Goal: Information Seeking & Learning: Learn about a topic

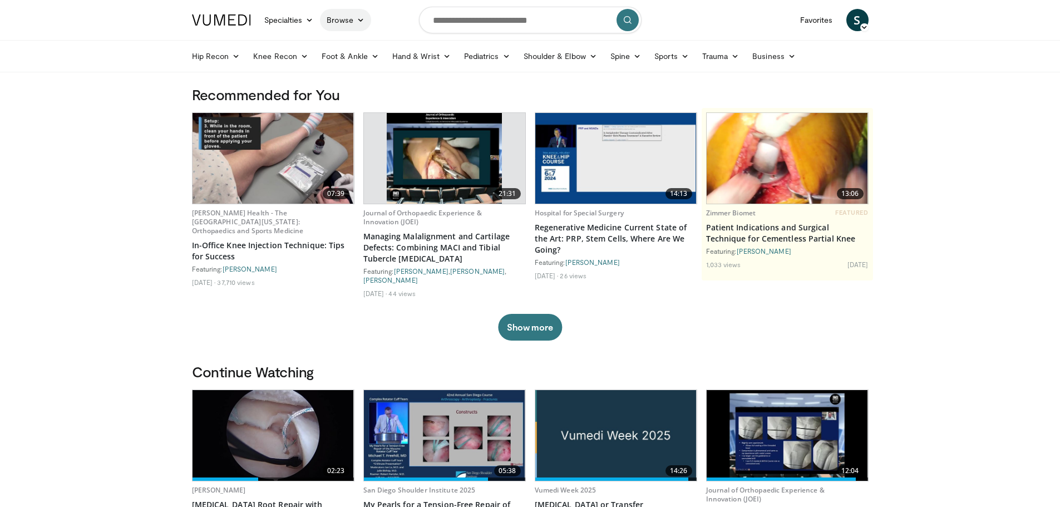
click at [336, 19] on link "Browse" at bounding box center [345, 20] width 51 height 22
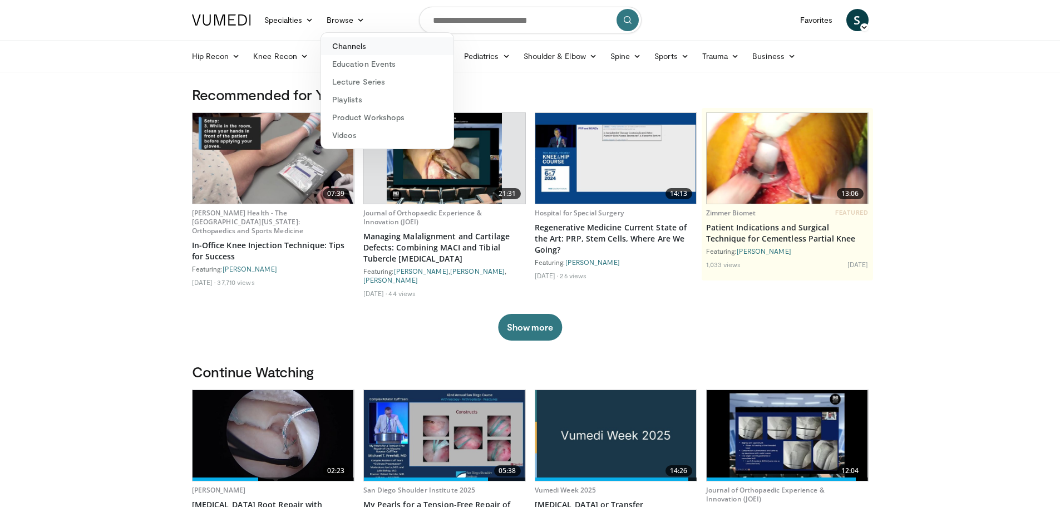
click at [349, 46] on link "Channels" at bounding box center [387, 46] width 132 height 18
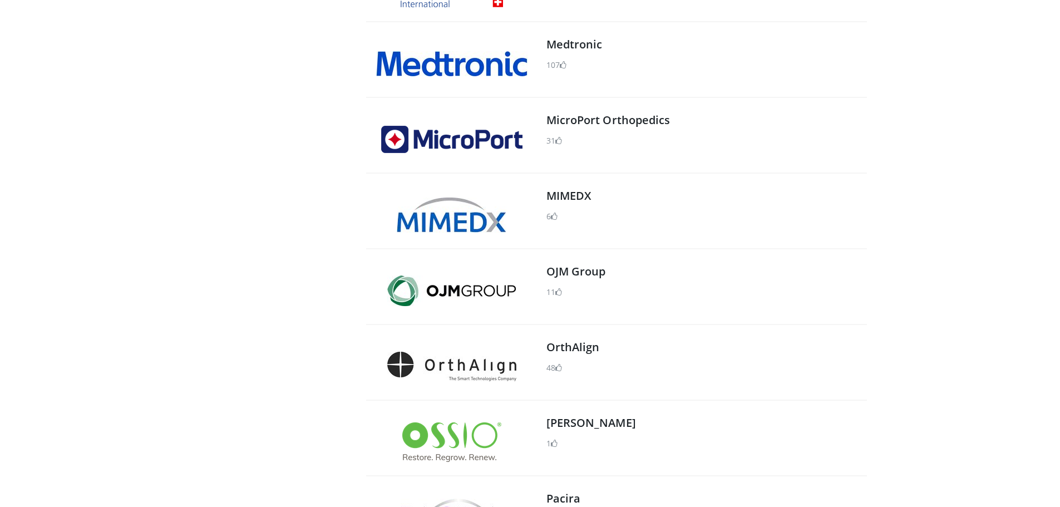
scroll to position [1113, 0]
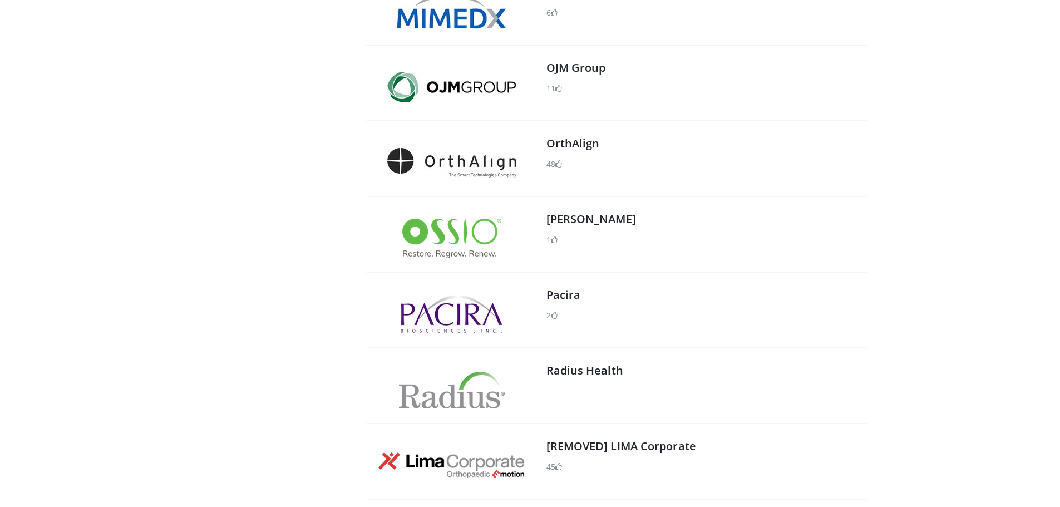
click at [484, 221] on img at bounding box center [451, 238] width 99 height 39
click at [550, 238] on li "1" at bounding box center [551, 240] width 11 height 12
click at [555, 240] on span at bounding box center [554, 240] width 7 height 8
click at [436, 234] on img at bounding box center [451, 238] width 99 height 39
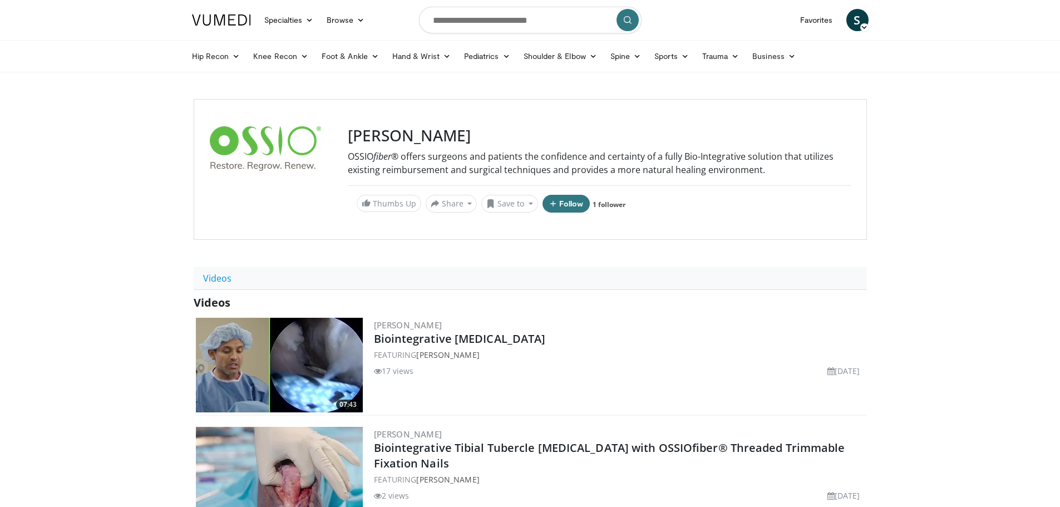
drag, startPoint x: 343, startPoint y: 172, endPoint x: 359, endPoint y: 188, distance: 22.4
click at [348, 171] on div "Ossio OSSIO fiber ® offers surgeons and patients the confidence and certainty o…" at bounding box center [530, 169] width 673 height 141
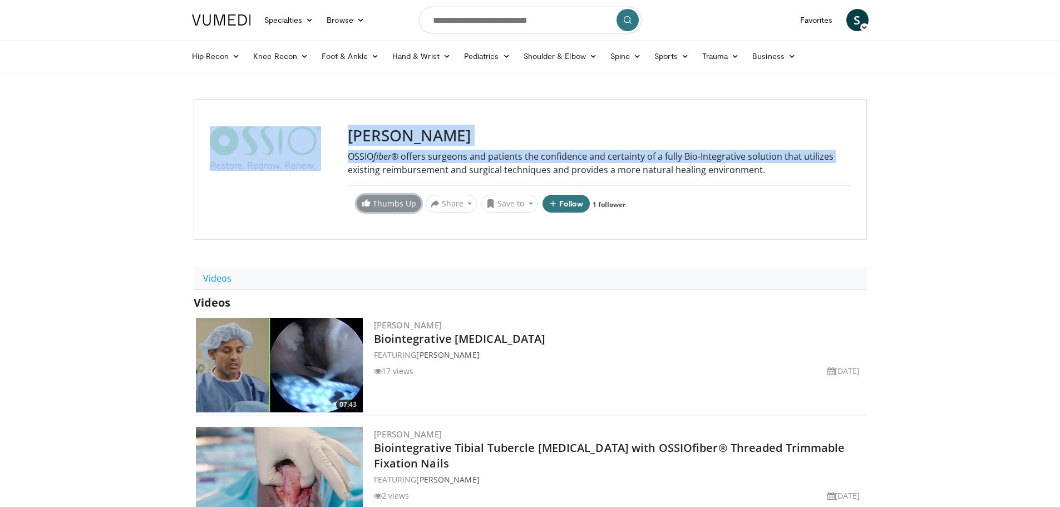
click at [374, 201] on link "Thumbs Up" at bounding box center [389, 203] width 65 height 17
click at [615, 208] on link "1 follower" at bounding box center [615, 204] width 33 height 9
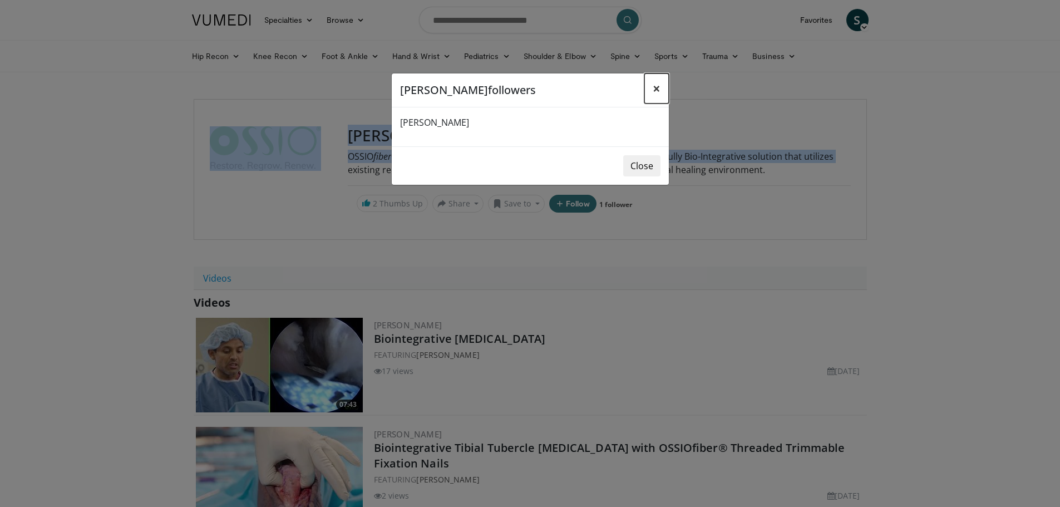
click at [657, 88] on span "×" at bounding box center [657, 88] width 8 height 18
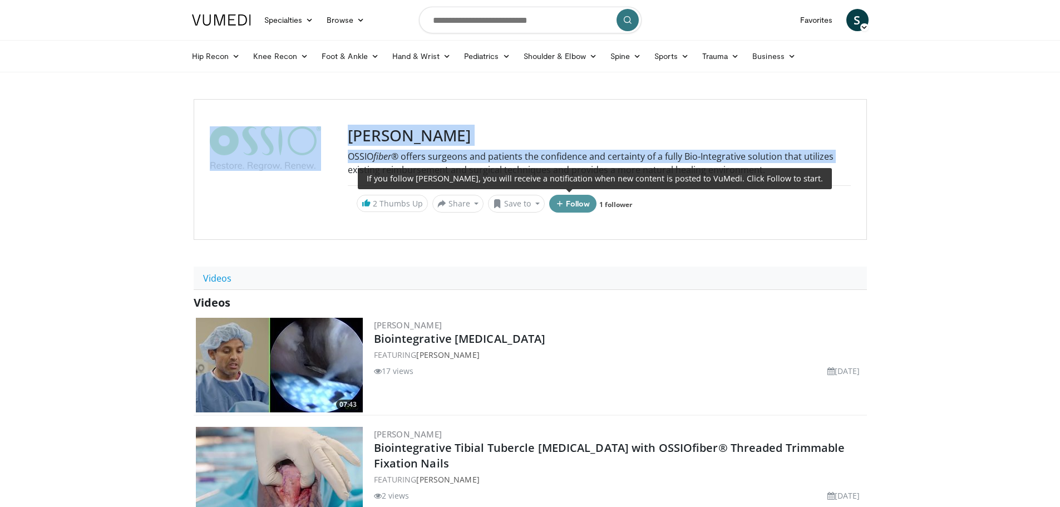
click at [585, 202] on button "Follow" at bounding box center [573, 204] width 48 height 18
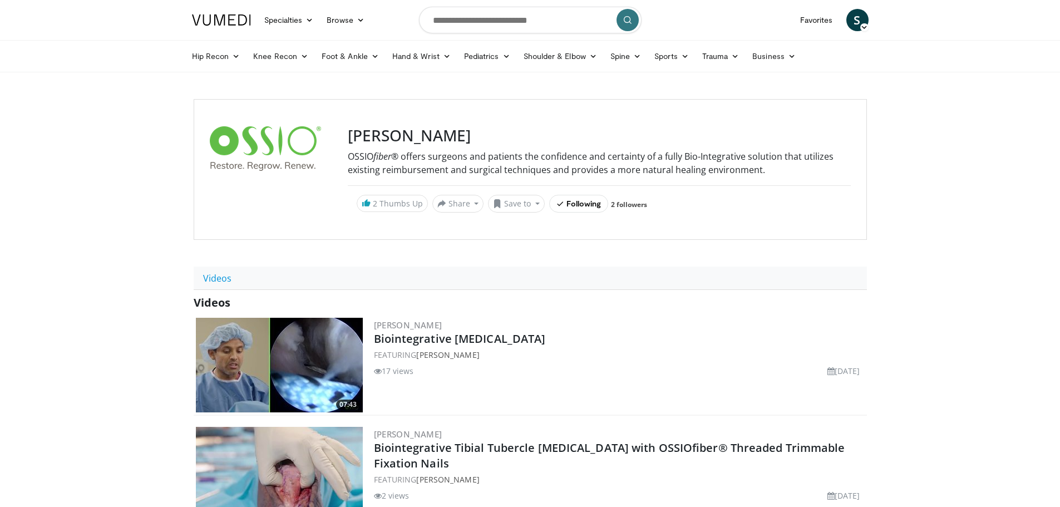
click at [724, 220] on div "Ossio OSSIO fiber ® offers surgeons and patients the confidence and certainty o…" at bounding box center [530, 169] width 673 height 141
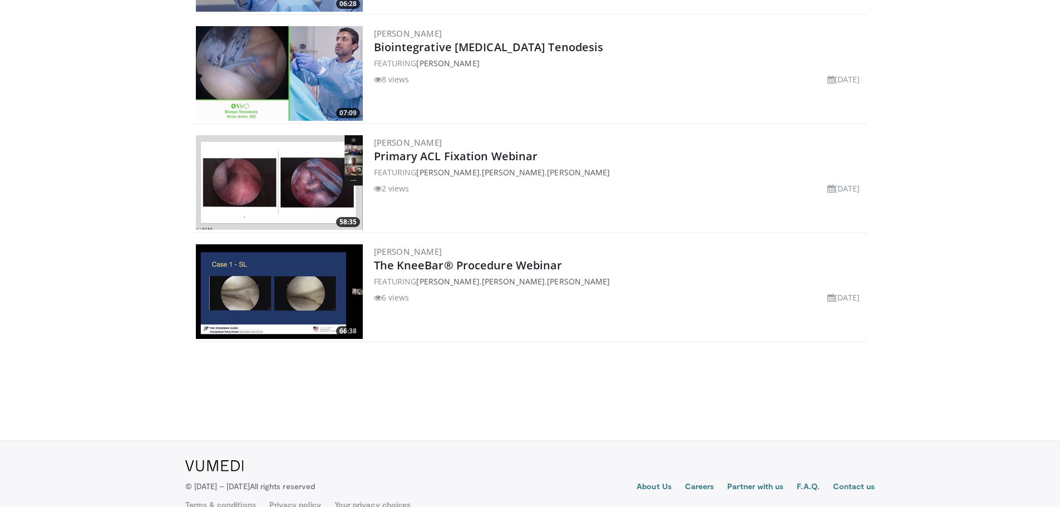
scroll to position [858, 0]
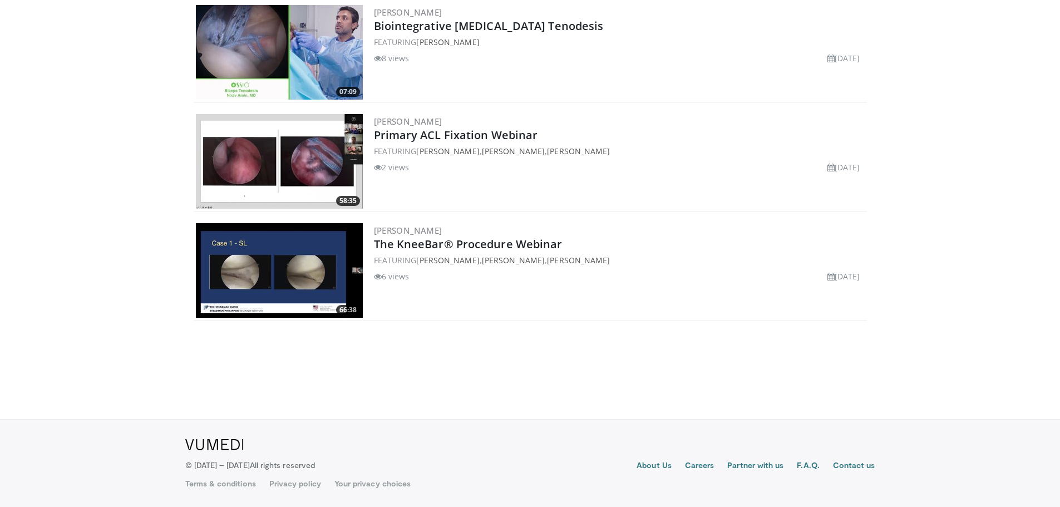
click at [389, 281] on li "6 views" at bounding box center [392, 276] width 36 height 12
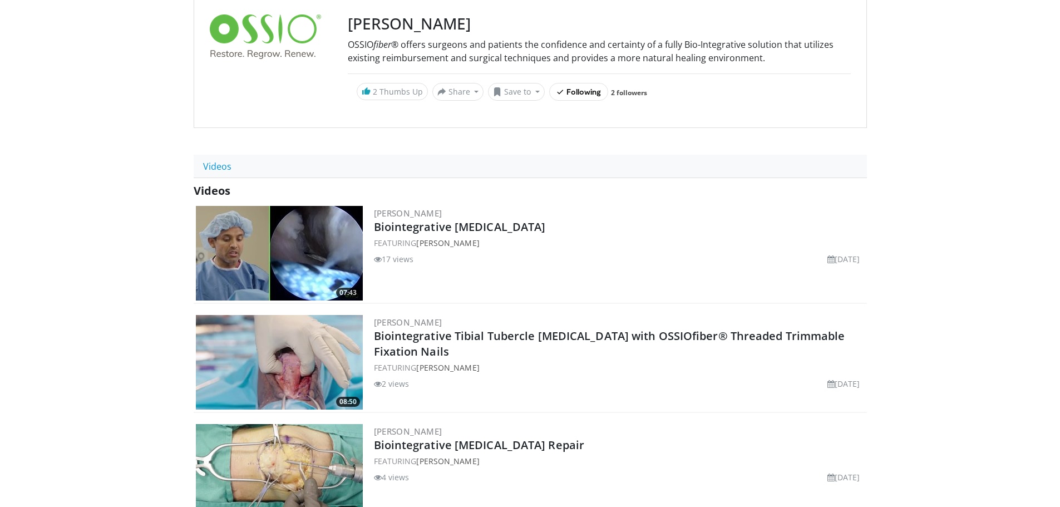
scroll to position [135, 0]
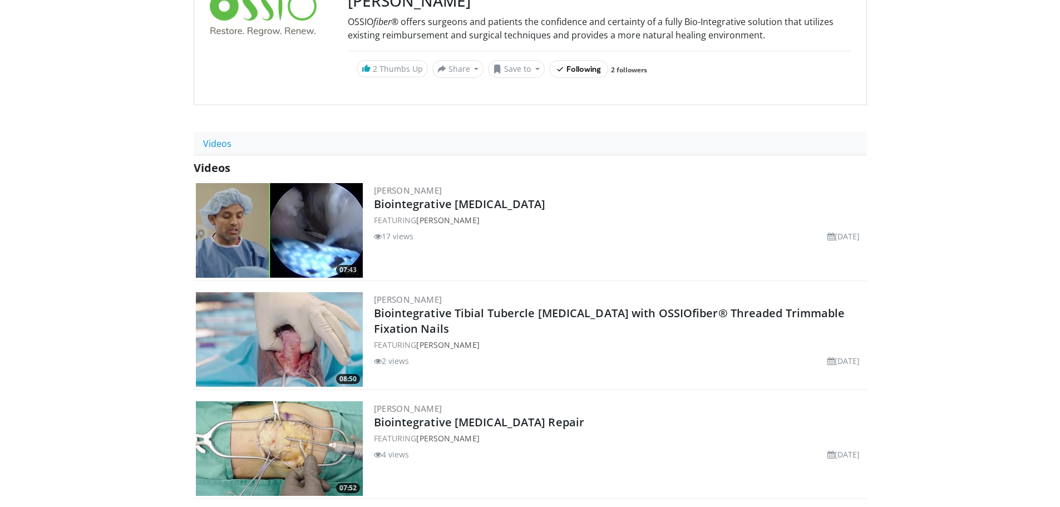
click at [384, 236] on li "17 views" at bounding box center [394, 236] width 40 height 12
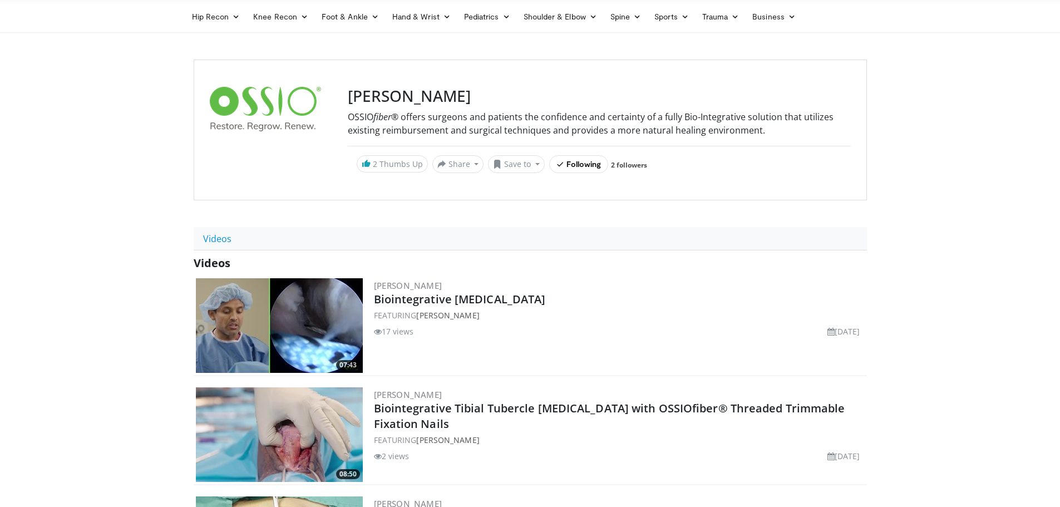
scroll to position [0, 0]
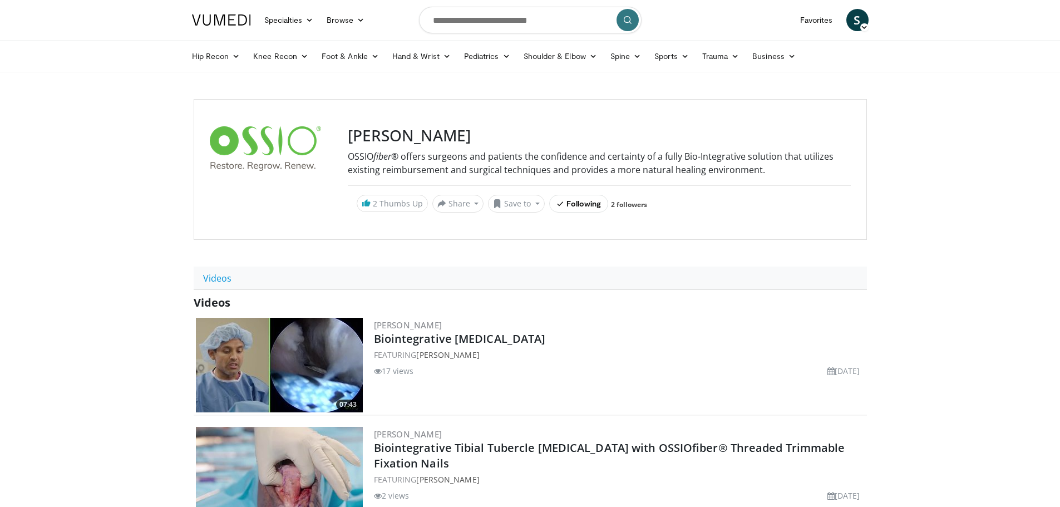
click at [230, 21] on img at bounding box center [221, 19] width 59 height 11
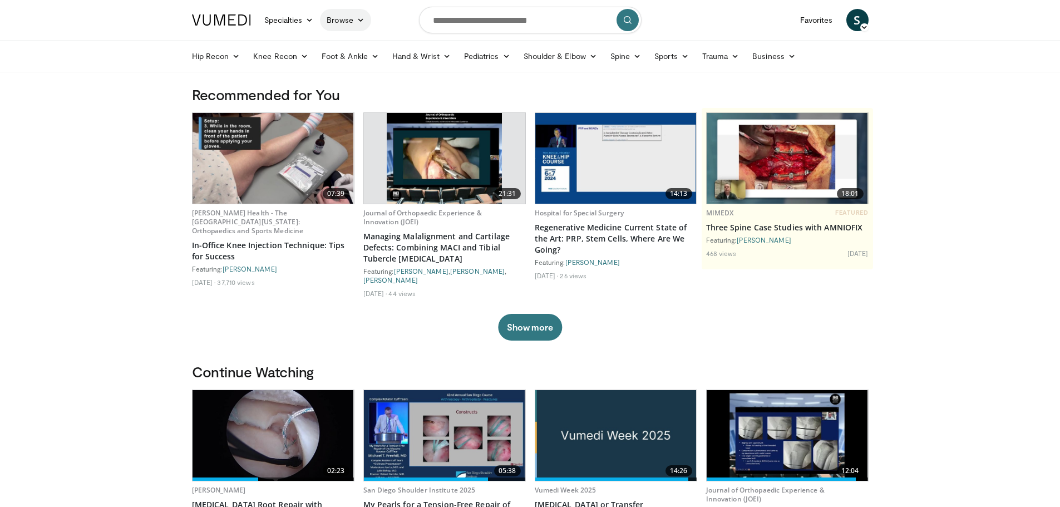
click at [357, 14] on link "Browse" at bounding box center [345, 20] width 51 height 22
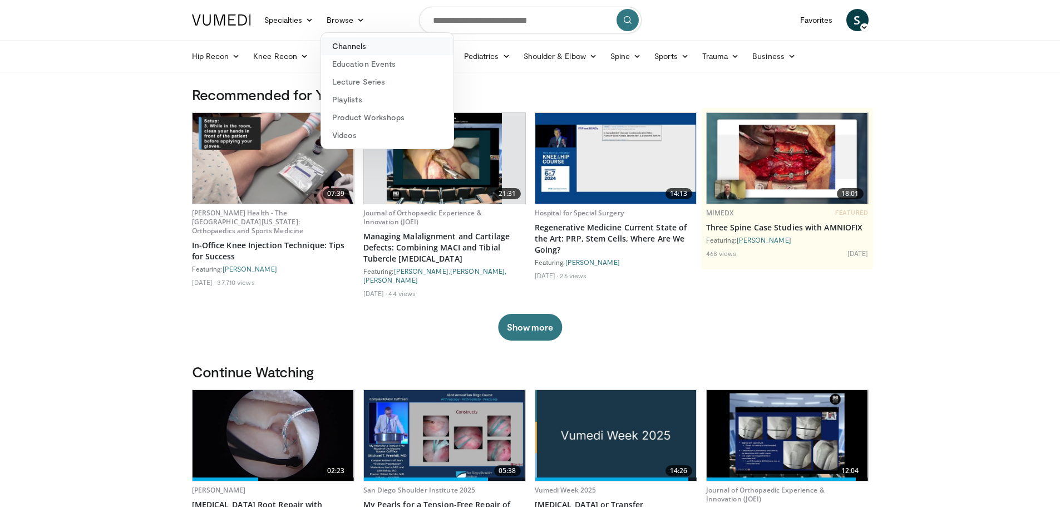
click at [359, 41] on link "Channels" at bounding box center [387, 46] width 132 height 18
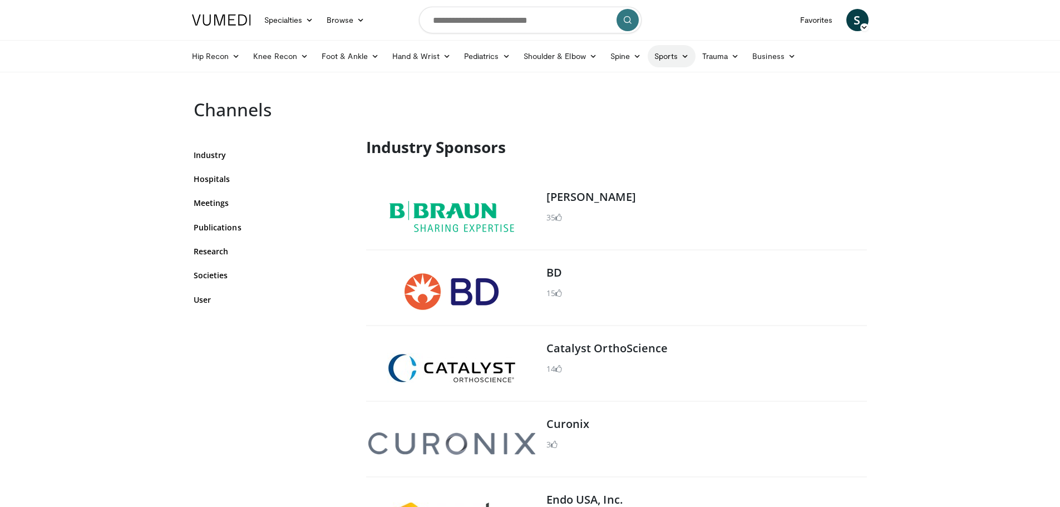
click at [663, 65] on link "Sports" at bounding box center [672, 56] width 48 height 22
click at [592, 155] on link "Knee" at bounding box center [628, 154] width 132 height 18
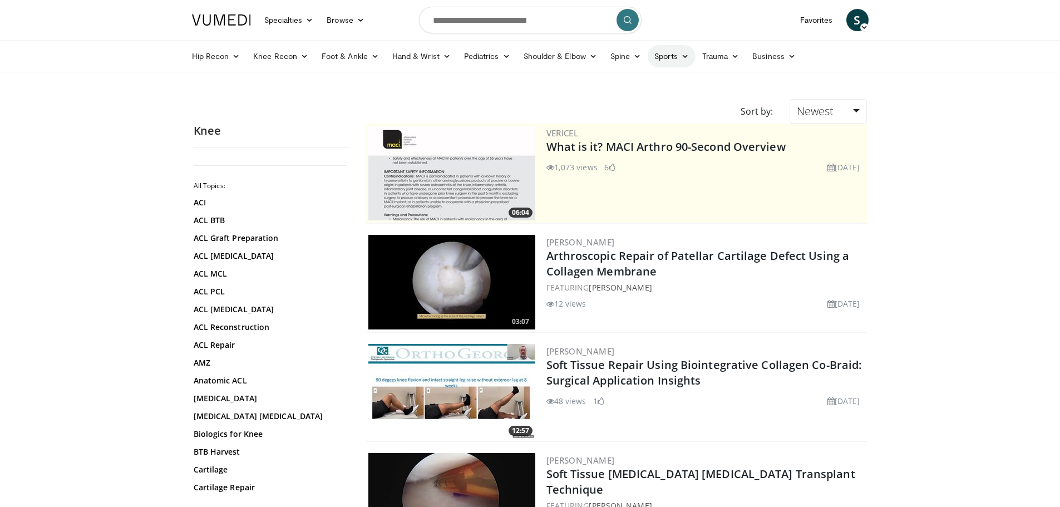
click at [663, 58] on link "Sports" at bounding box center [672, 56] width 48 height 22
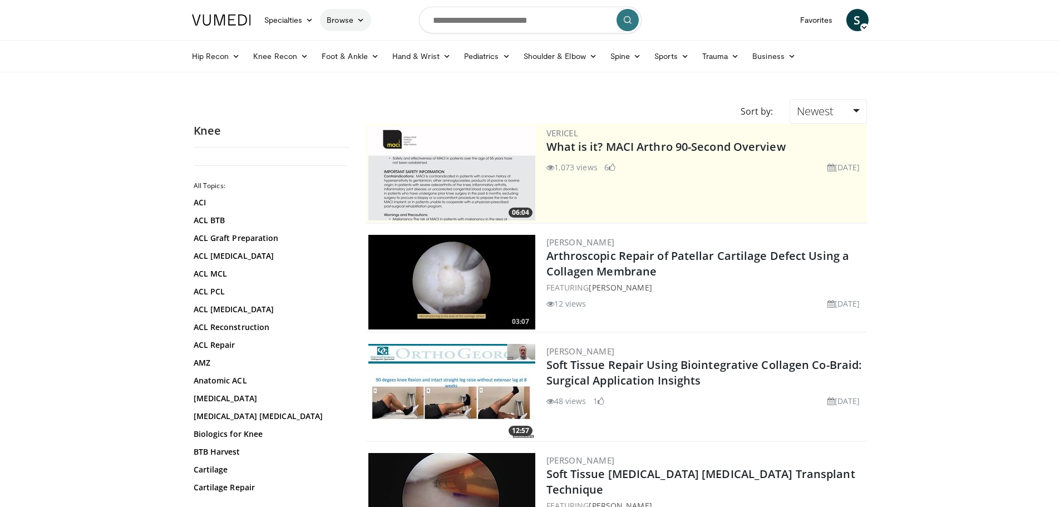
click at [345, 17] on link "Browse" at bounding box center [345, 20] width 51 height 22
click at [355, 47] on link "Channels" at bounding box center [387, 46] width 132 height 18
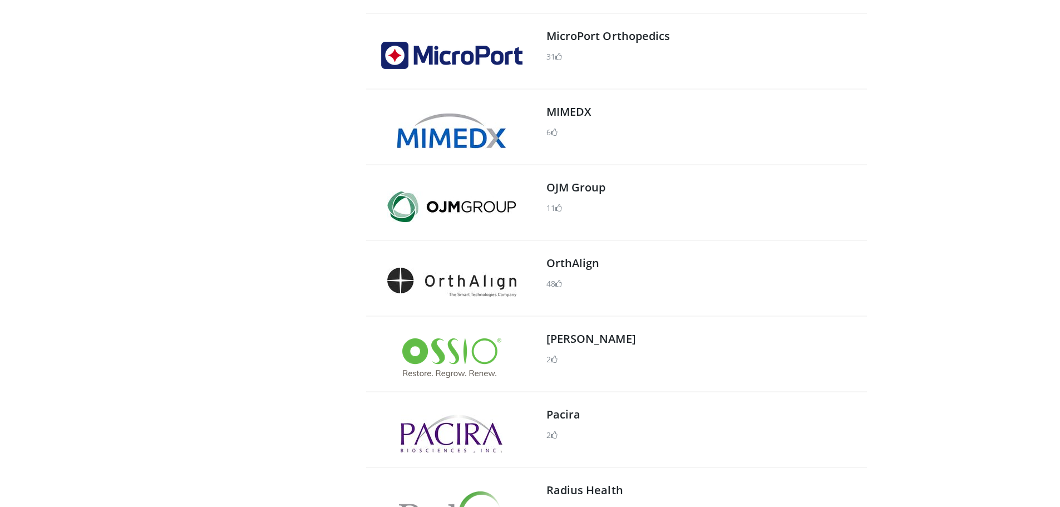
scroll to position [1001, 0]
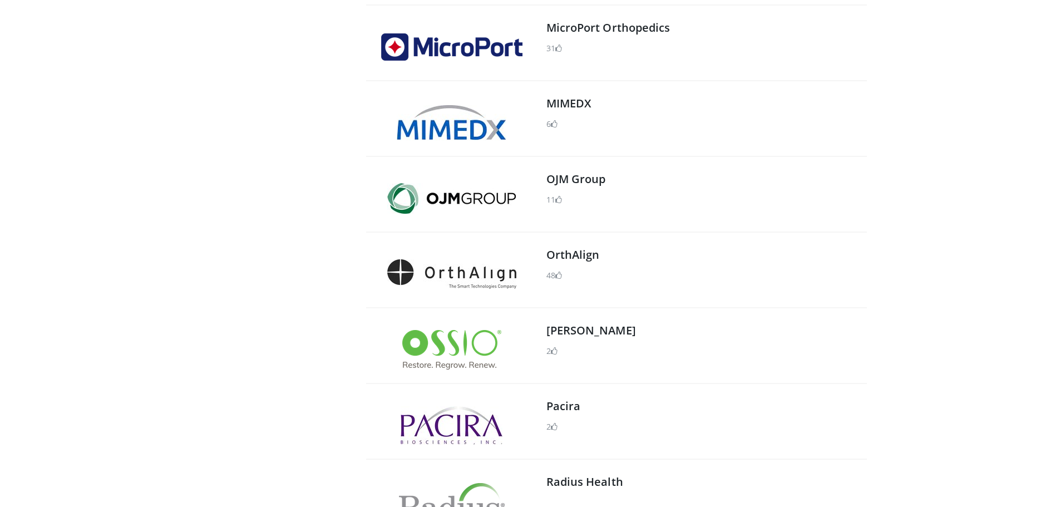
click at [492, 350] on img at bounding box center [451, 349] width 99 height 39
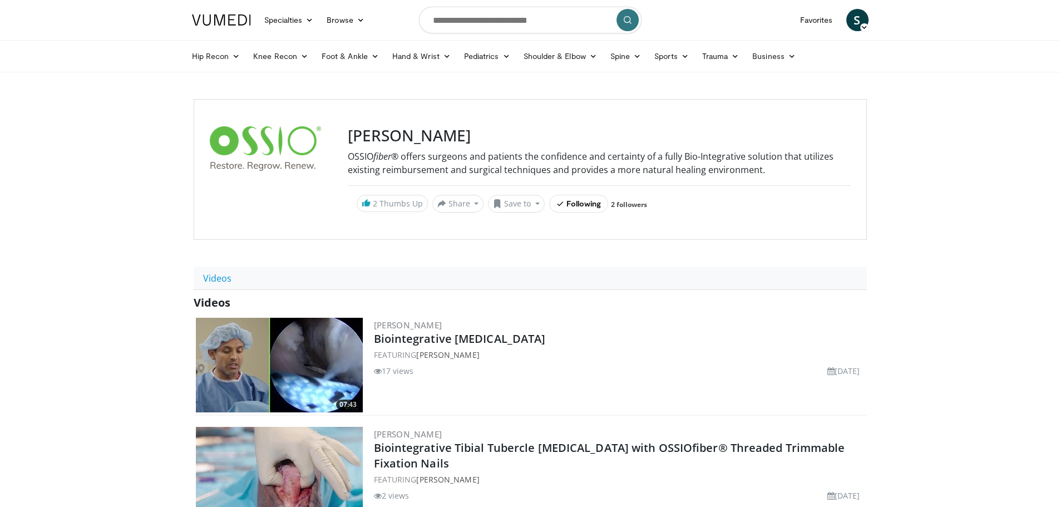
click at [366, 140] on h3 "[PERSON_NAME]" at bounding box center [599, 135] width 503 height 19
drag, startPoint x: 404, startPoint y: 135, endPoint x: 393, endPoint y: 141, distance: 12.7
click at [351, 137] on h3 "[PERSON_NAME]" at bounding box center [599, 135] width 503 height 19
click at [396, 141] on h3 "[PERSON_NAME]" at bounding box center [599, 135] width 503 height 19
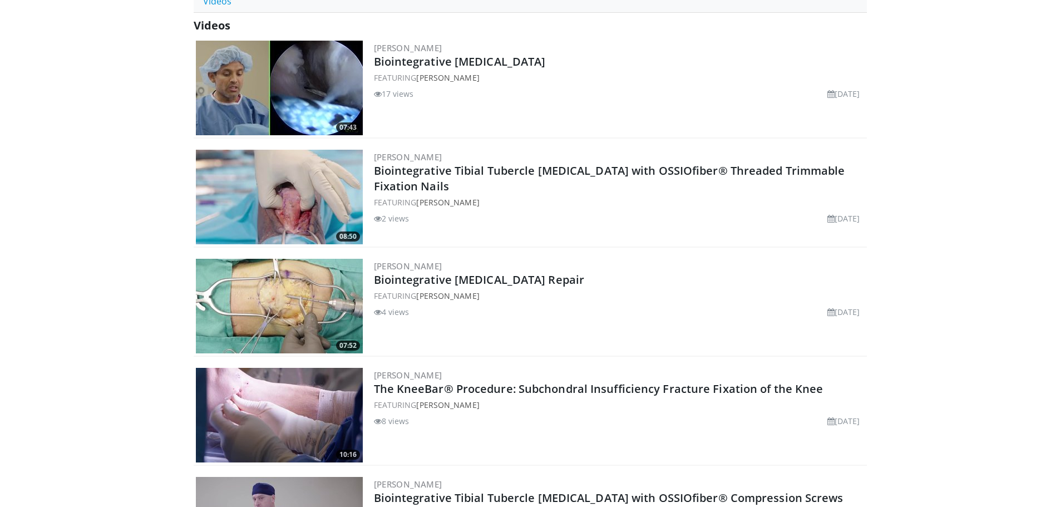
scroll to position [278, 0]
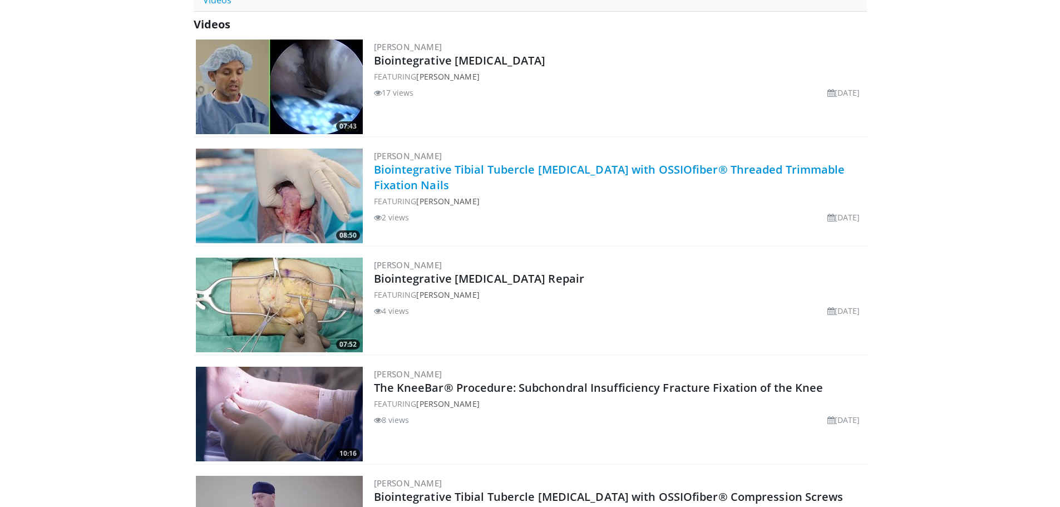
click at [473, 168] on link "Biointegrative Tibial Tubercle Osteotomy with OSSIOfiber® Threaded Trimmable Fi…" at bounding box center [609, 177] width 471 height 31
click at [436, 405] on link "[PERSON_NAME]" at bounding box center [447, 403] width 63 height 11
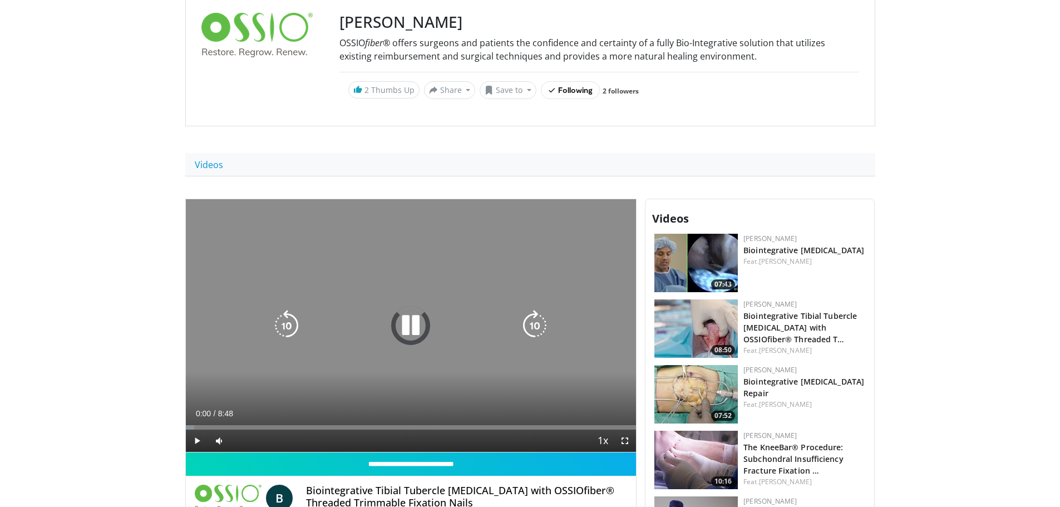
scroll to position [223, 0]
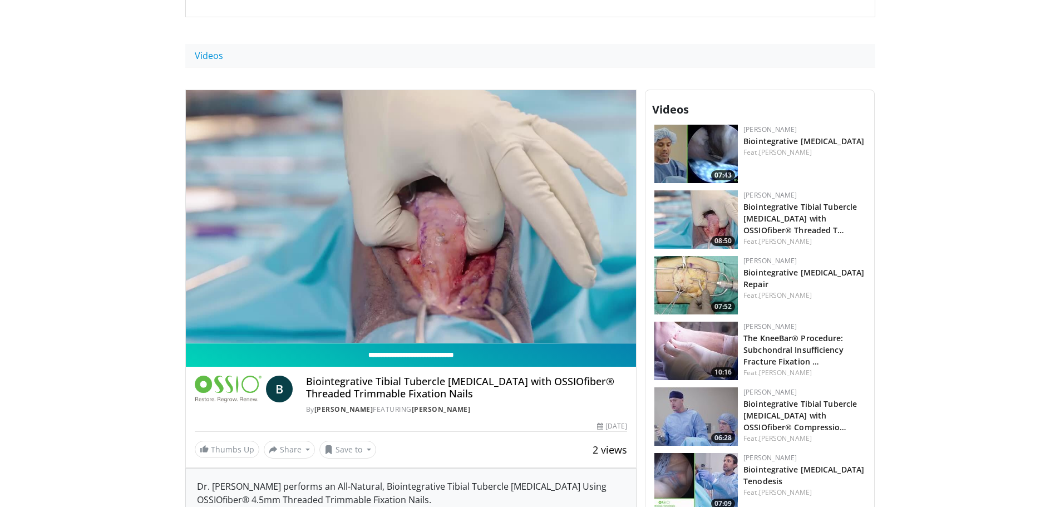
click at [402, 355] on input "**********" at bounding box center [411, 354] width 451 height 23
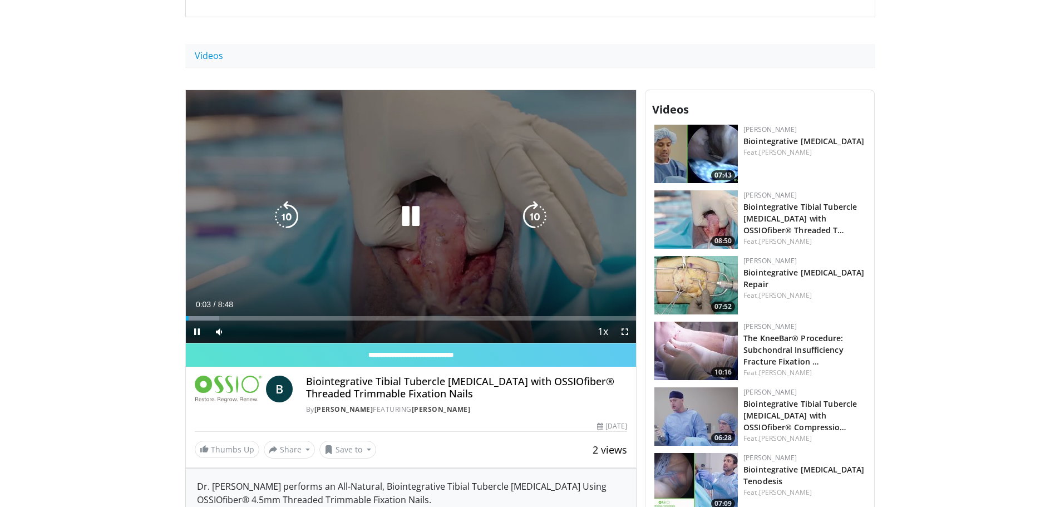
click at [404, 219] on icon "Video Player" at bounding box center [410, 216] width 31 height 31
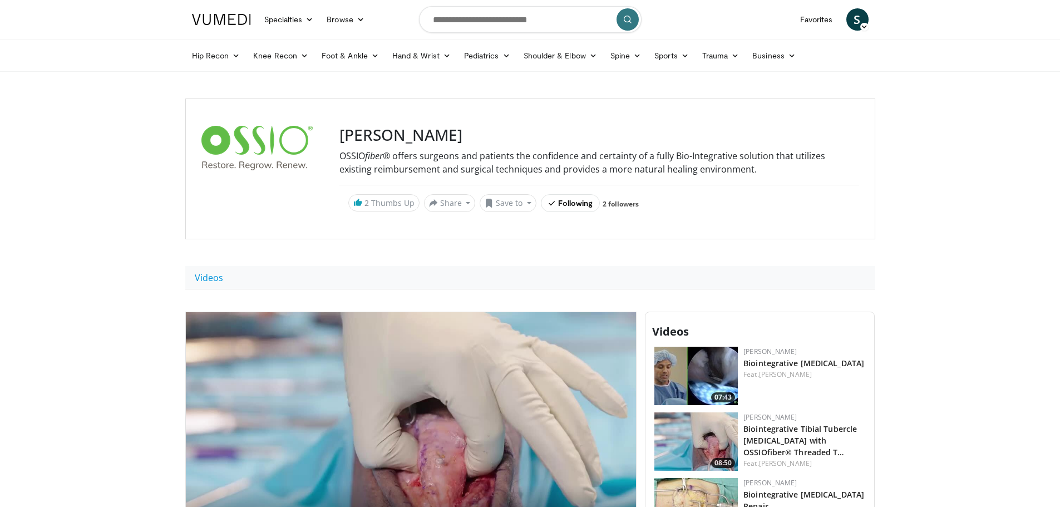
scroll to position [0, 0]
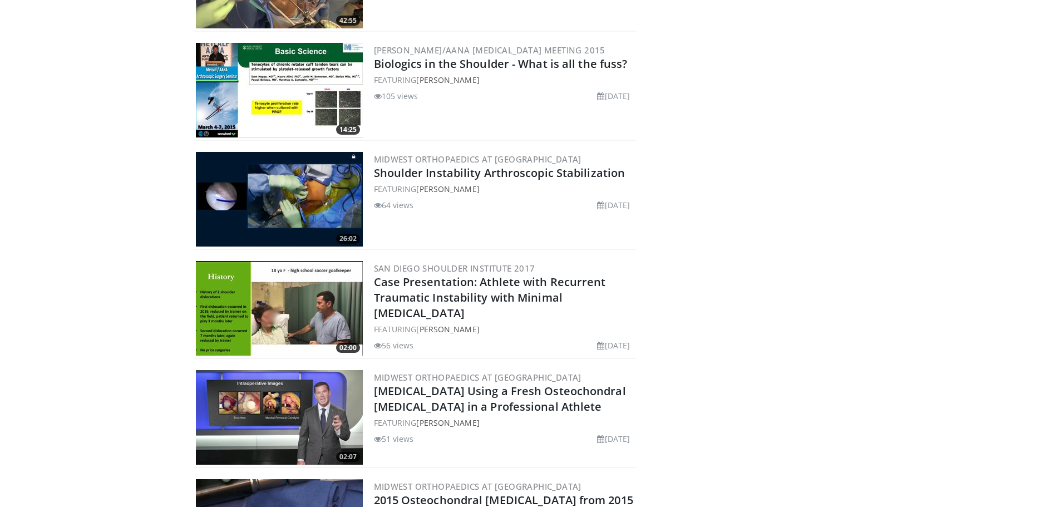
scroll to position [10411, 0]
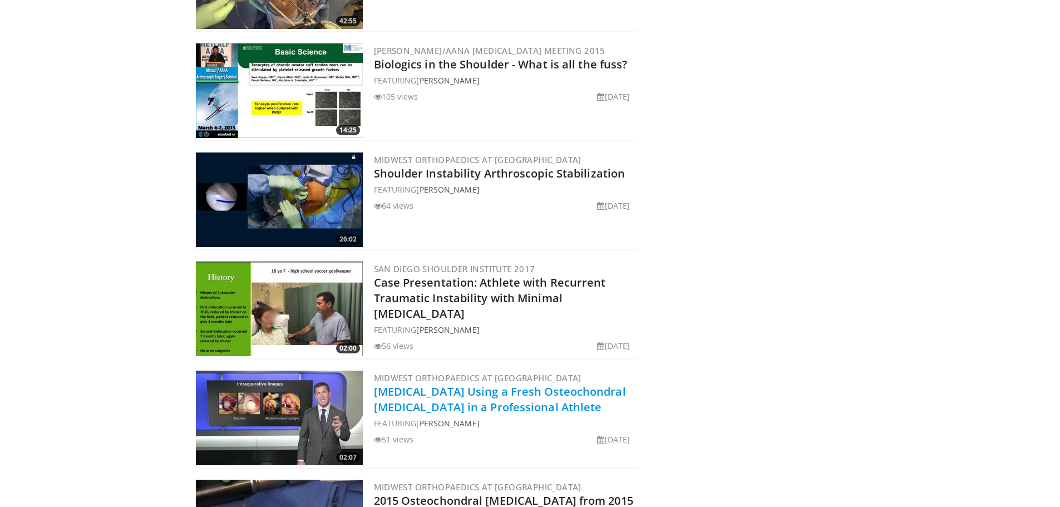
click at [416, 384] on link "[MEDICAL_DATA] Using a Fresh Osteochondral [MEDICAL_DATA] in a Professional Ath…" at bounding box center [500, 399] width 252 height 31
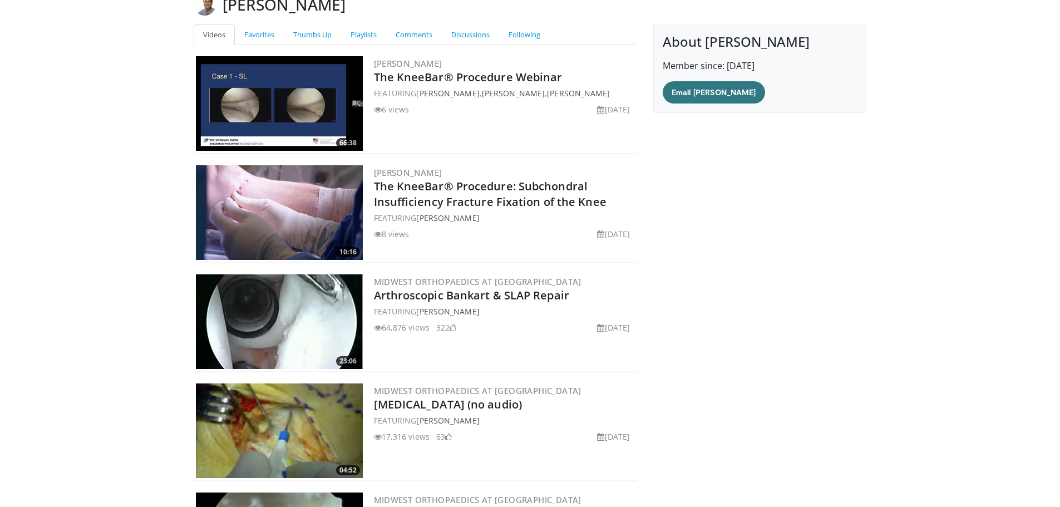
scroll to position [0, 0]
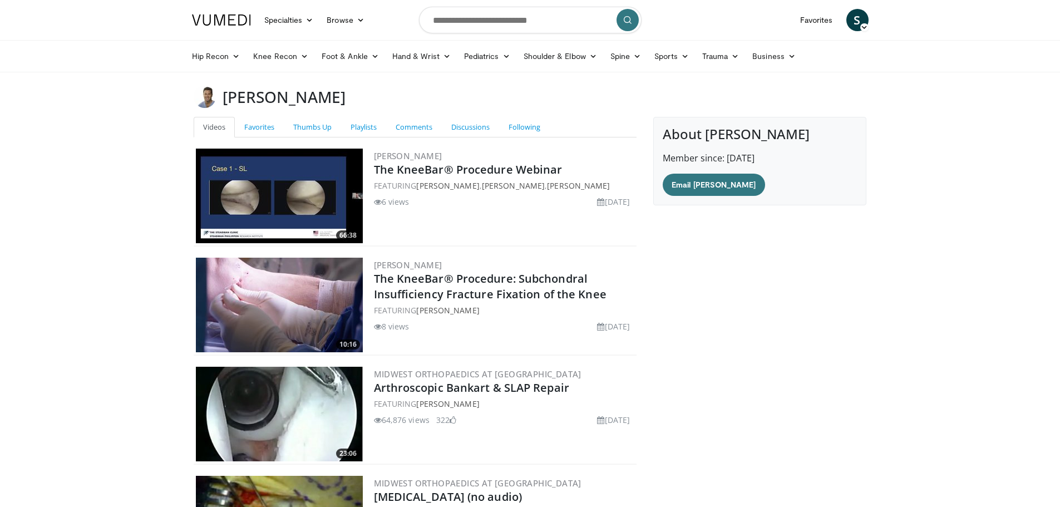
click at [392, 197] on li "6 views" at bounding box center [392, 202] width 36 height 12
click at [370, 205] on div "66:38 [GEOGRAPHIC_DATA] The KneeBar® Procedure Webinar FEATURING [PERSON_NAME] …" at bounding box center [415, 196] width 443 height 100
click at [372, 205] on div "66:38 Ossio The KneeBar® Procedure Webinar FEATURING Brian Cole , Armando Vidal…" at bounding box center [415, 196] width 443 height 100
click at [393, 174] on link "The KneeBar® Procedure Webinar" at bounding box center [468, 169] width 189 height 15
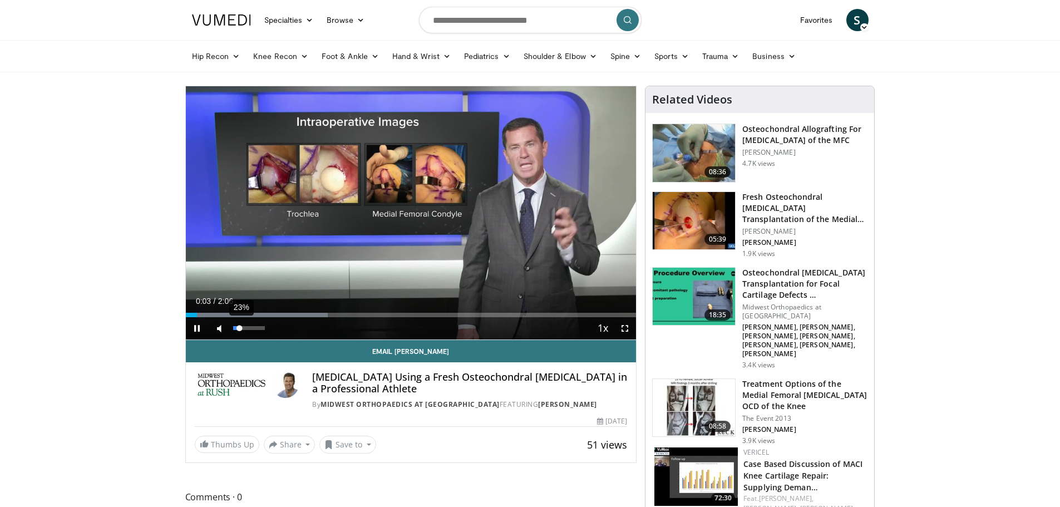
click at [240, 330] on div "23%" at bounding box center [249, 328] width 39 height 22
click at [194, 329] on span "Video Player" at bounding box center [197, 328] width 22 height 22
click at [196, 329] on span "Video Player" at bounding box center [197, 328] width 22 height 22
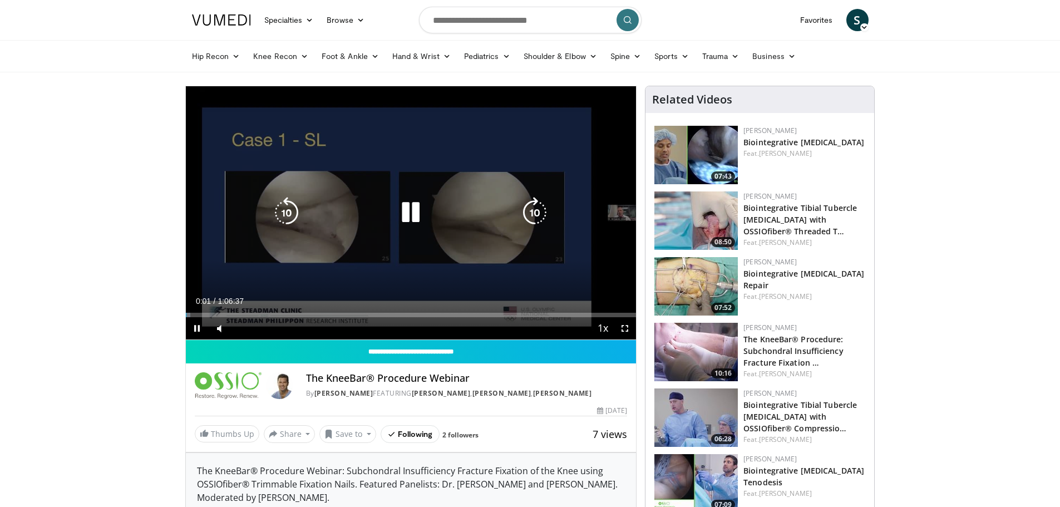
click at [406, 219] on icon "Video Player" at bounding box center [410, 212] width 31 height 31
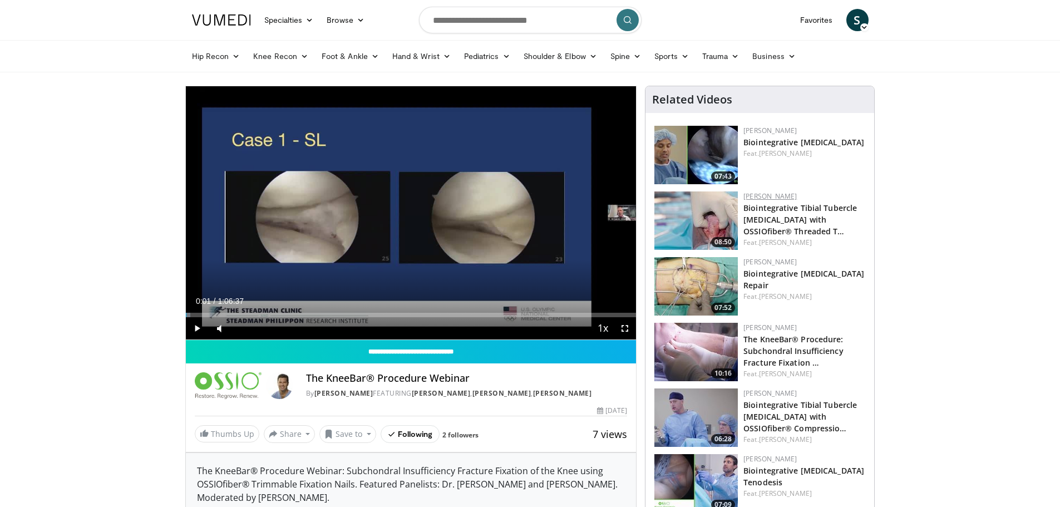
click at [750, 199] on link "[PERSON_NAME]" at bounding box center [769, 195] width 53 height 9
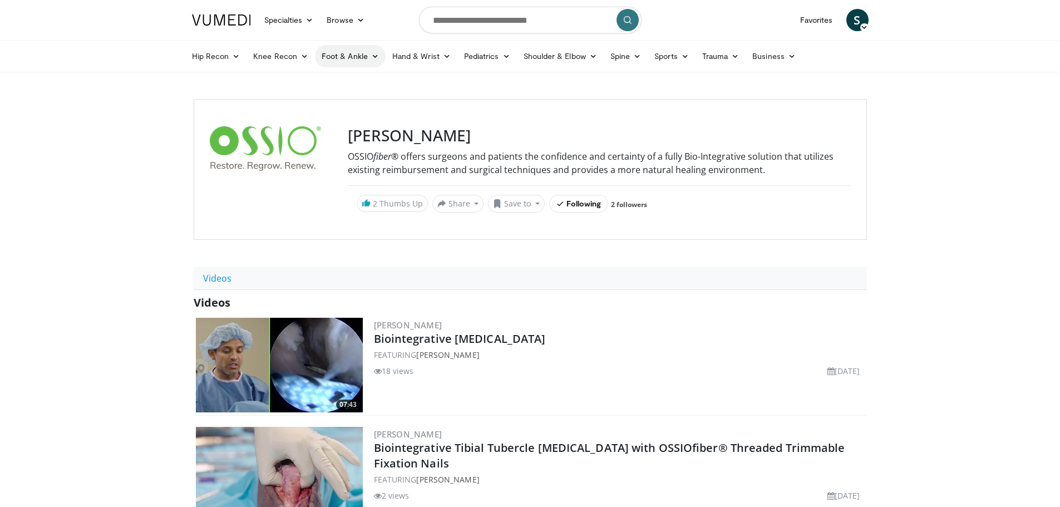
click at [333, 52] on link "Foot & Ankle" at bounding box center [350, 56] width 71 height 22
click at [353, 82] on link "Forefoot" at bounding box center [381, 82] width 132 height 18
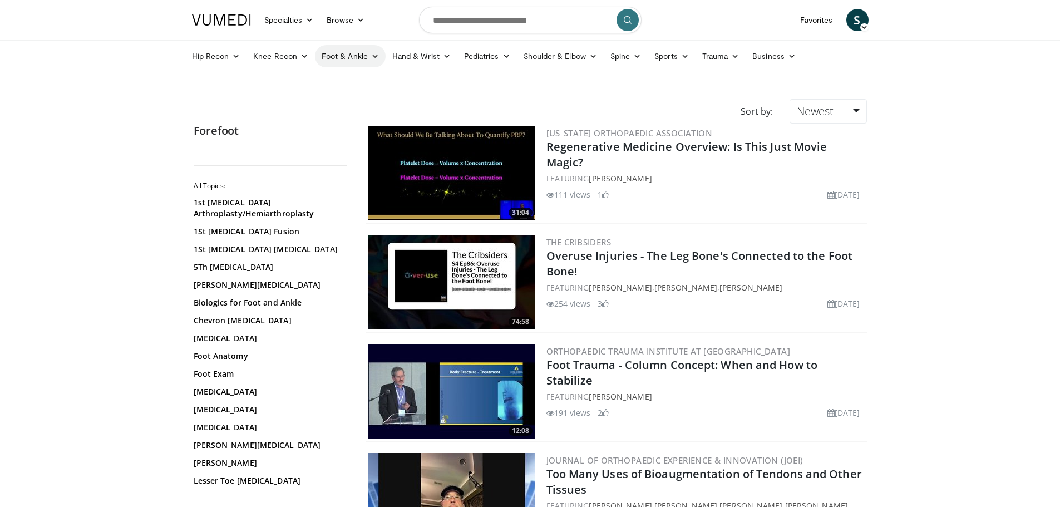
click at [353, 62] on link "Foot & Ankle" at bounding box center [350, 56] width 71 height 22
click at [351, 101] on link "Midfoot" at bounding box center [381, 100] width 132 height 18
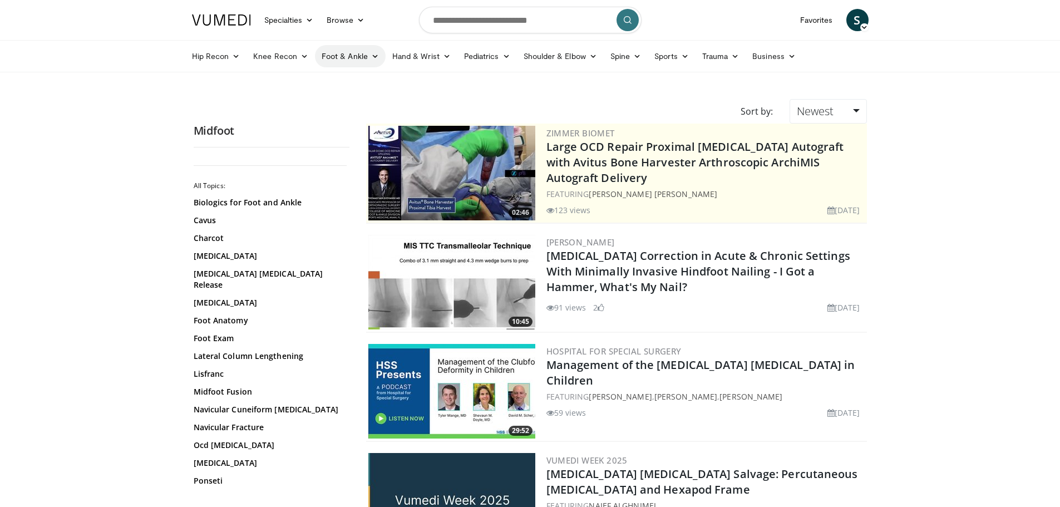
click at [366, 53] on link "Foot & Ankle" at bounding box center [350, 56] width 71 height 22
click at [345, 124] on link "Hindfoot" at bounding box center [381, 118] width 132 height 18
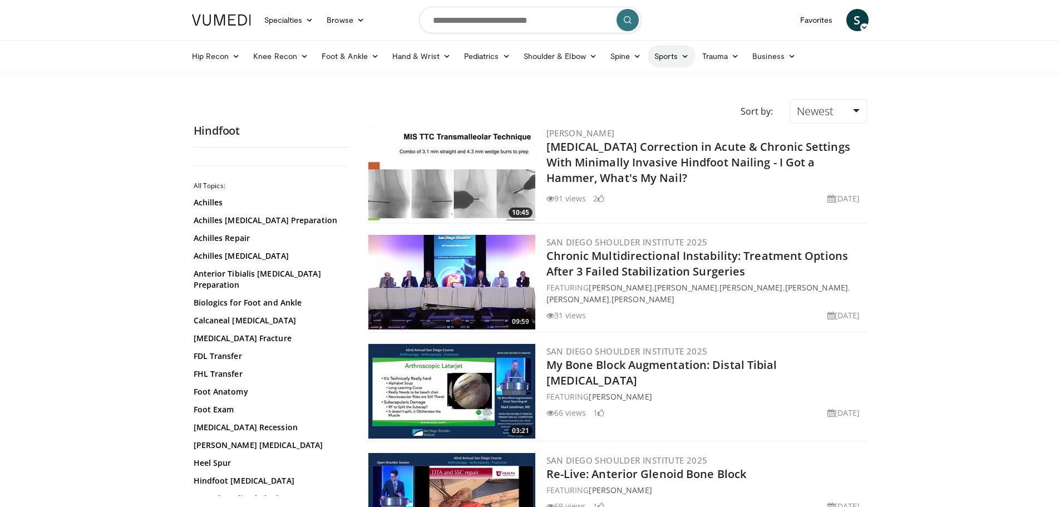
click at [659, 55] on link "Sports" at bounding box center [672, 56] width 48 height 22
